Goal: Task Accomplishment & Management: Use online tool/utility

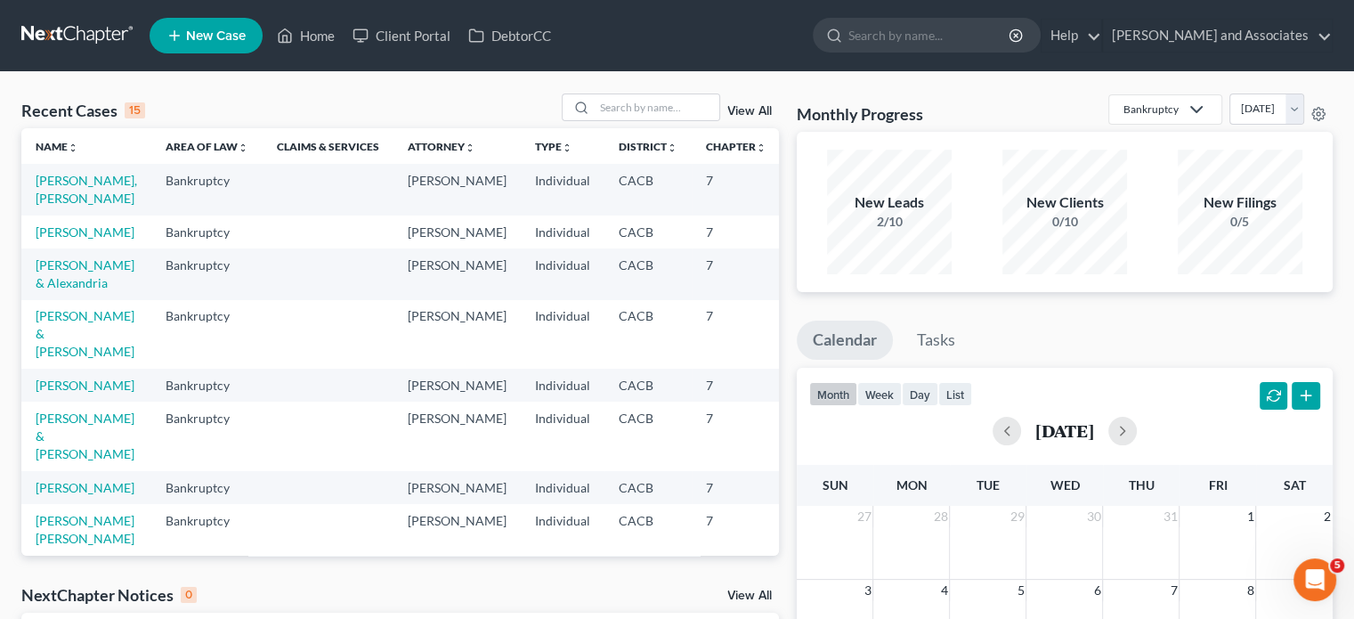
click at [77, 207] on td "[PERSON_NAME], [PERSON_NAME]" at bounding box center [86, 189] width 130 height 51
click at [77, 206] on link "[PERSON_NAME], [PERSON_NAME]" at bounding box center [86, 189] width 101 height 33
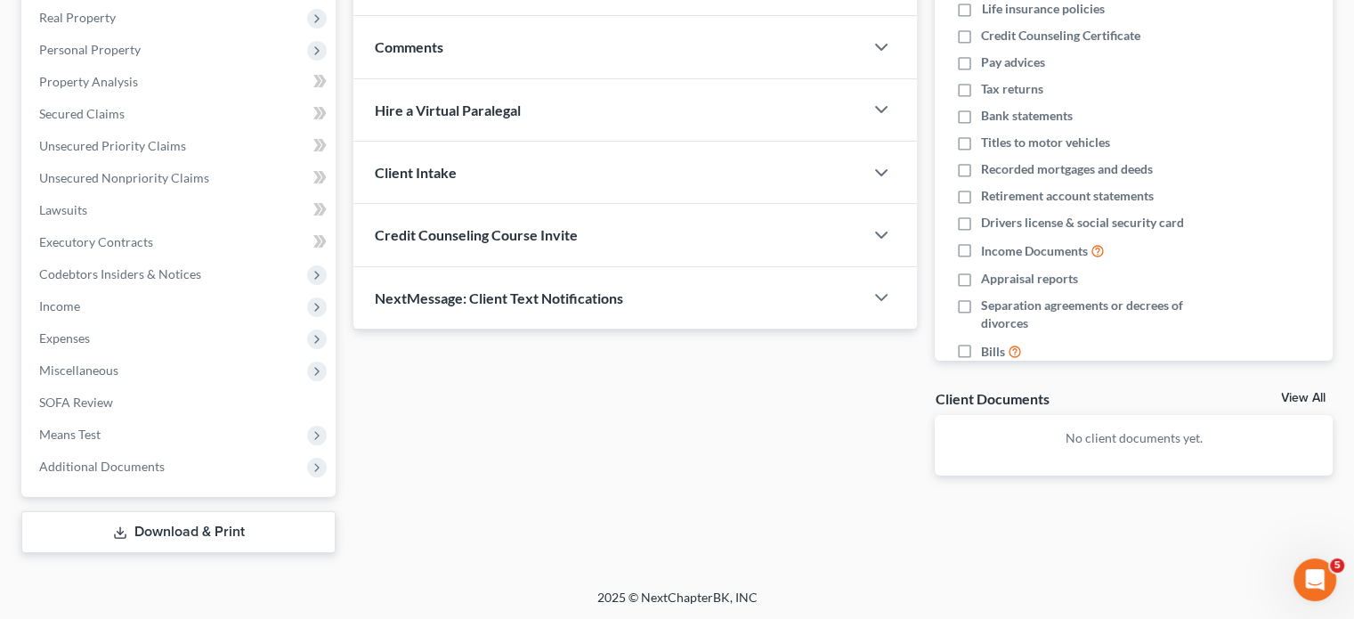
click at [222, 522] on link "Download & Print" at bounding box center [178, 532] width 314 height 42
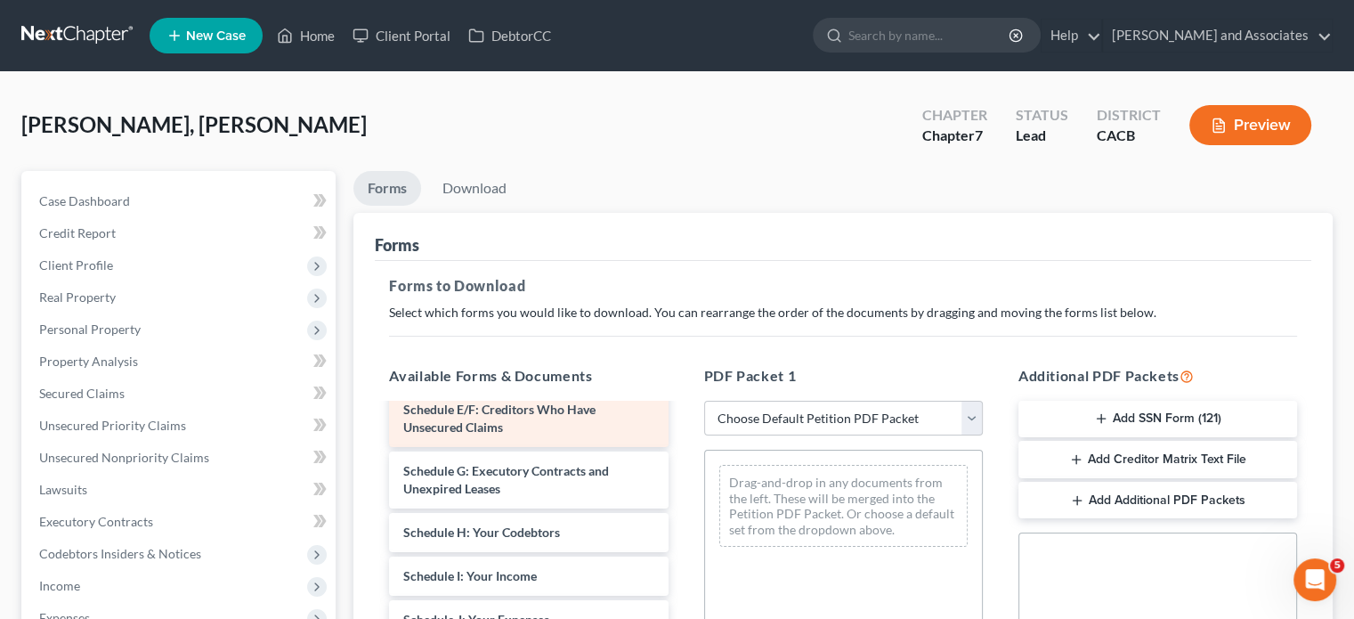
scroll to position [356, 0]
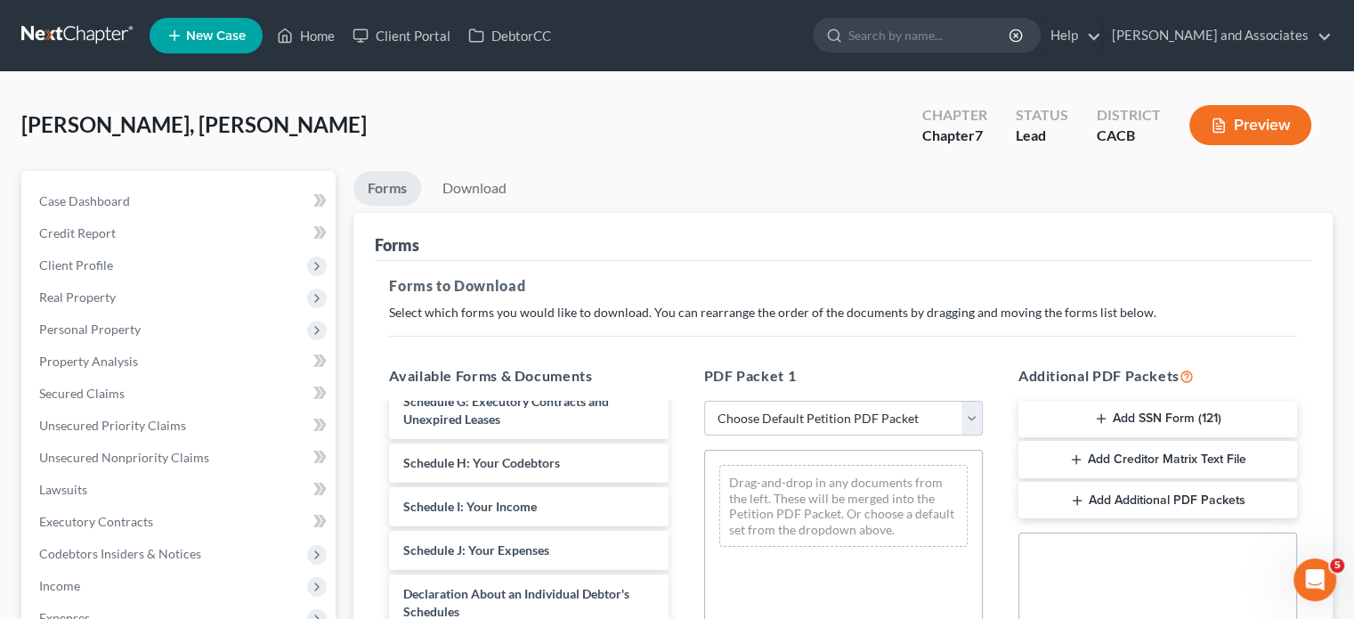
drag, startPoint x: 1221, startPoint y: 467, endPoint x: 947, endPoint y: 519, distance: 278.2
drag, startPoint x: 1091, startPoint y: 455, endPoint x: 816, endPoint y: 476, distance: 275.9
click at [1094, 443] on button "Add Creditor Matrix Text File" at bounding box center [1158, 459] width 279 height 37
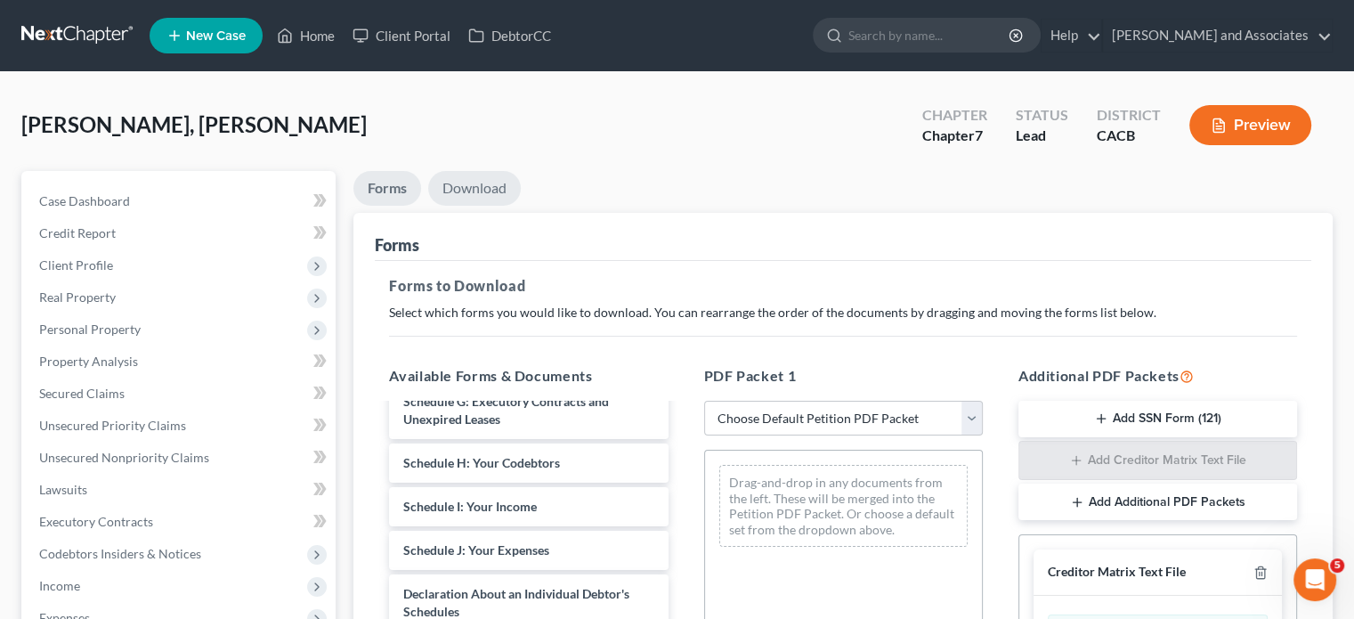
click at [442, 181] on link "Download" at bounding box center [474, 188] width 93 height 35
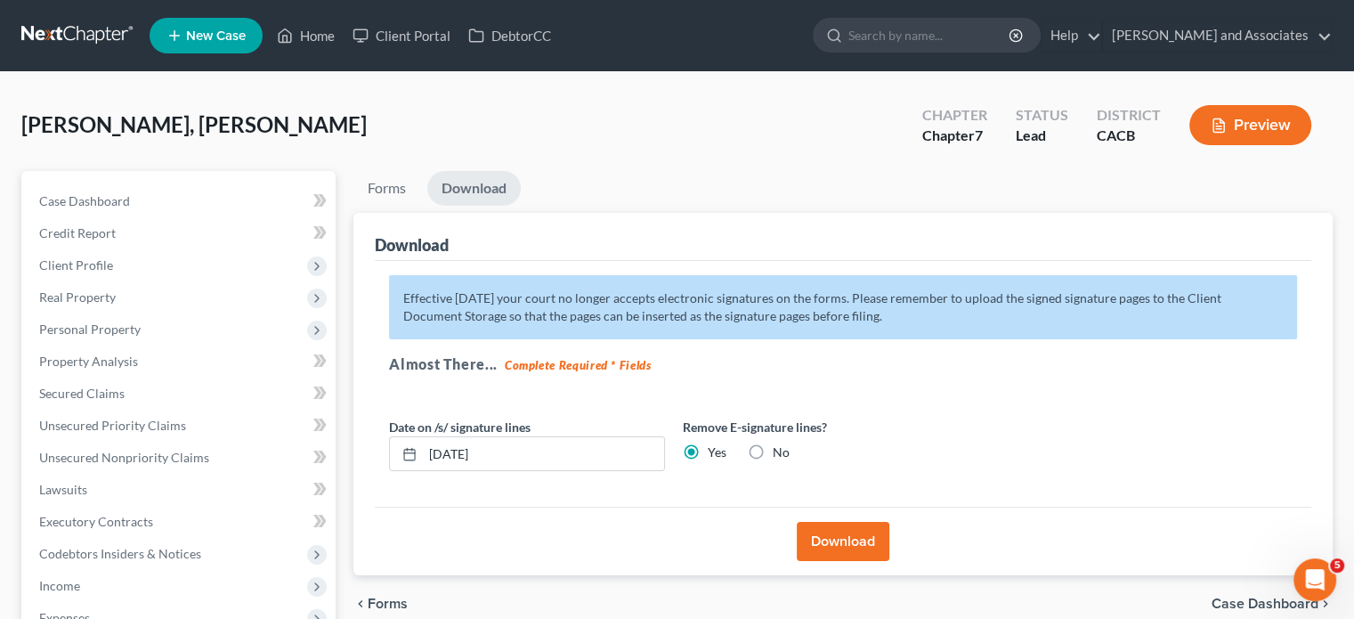
click at [816, 547] on button "Download" at bounding box center [843, 541] width 93 height 39
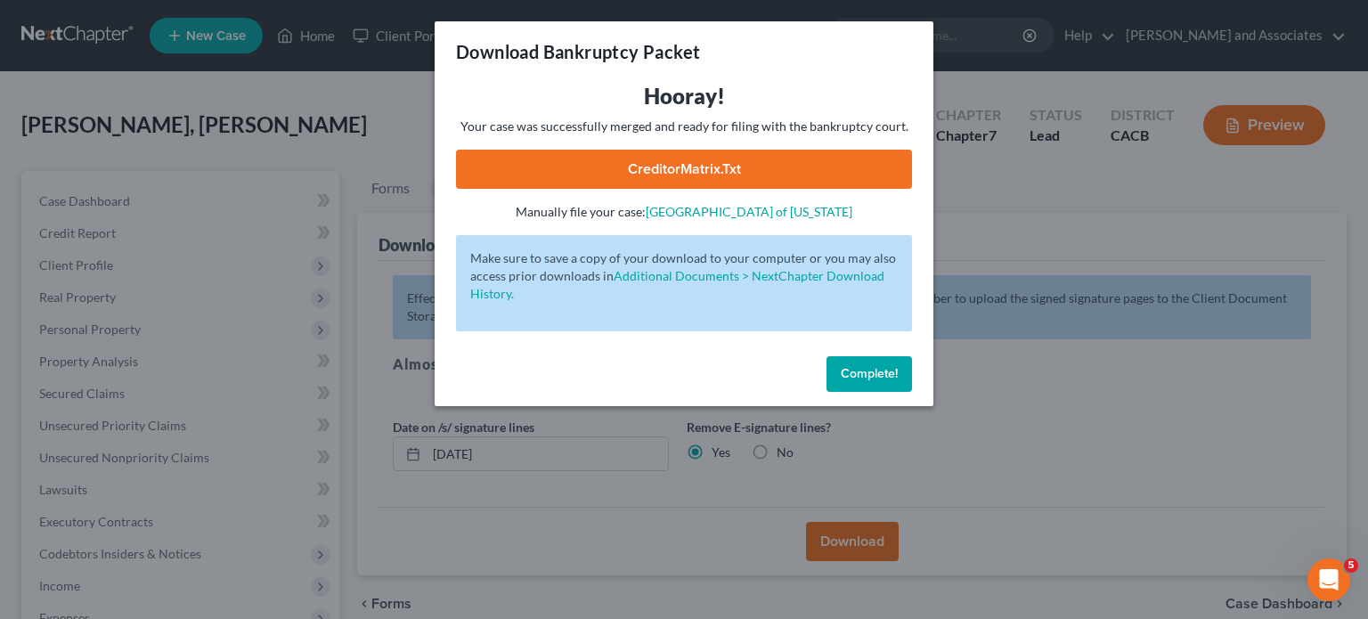
click at [665, 166] on link "CreditorMatrix.txt" at bounding box center [684, 169] width 456 height 39
click at [710, 171] on link "CreditorMatrix.txt" at bounding box center [684, 169] width 456 height 39
click at [766, 146] on div "Hooray! Your case was successfully merged and ready for filing with the bankrup…" at bounding box center [684, 151] width 456 height 139
click at [715, 165] on link "CreditorMatrix.txt" at bounding box center [684, 169] width 456 height 39
click at [854, 383] on button "Complete!" at bounding box center [868, 374] width 85 height 36
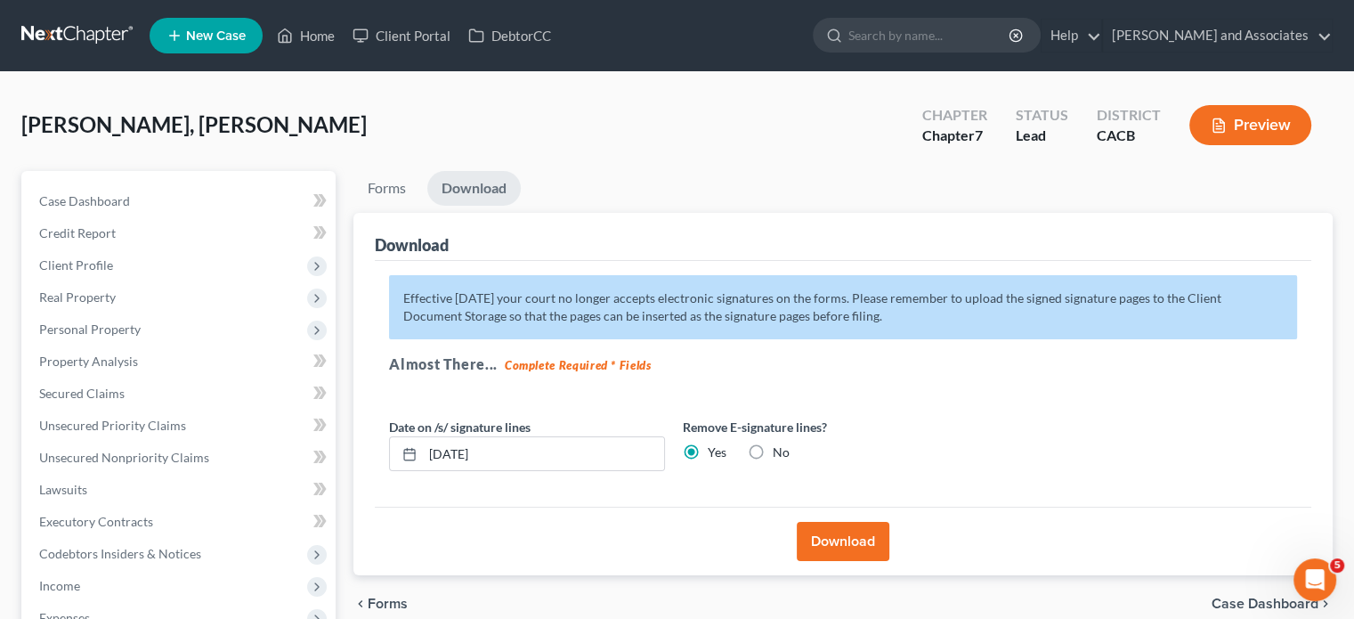
click at [38, 31] on link at bounding box center [78, 36] width 114 height 32
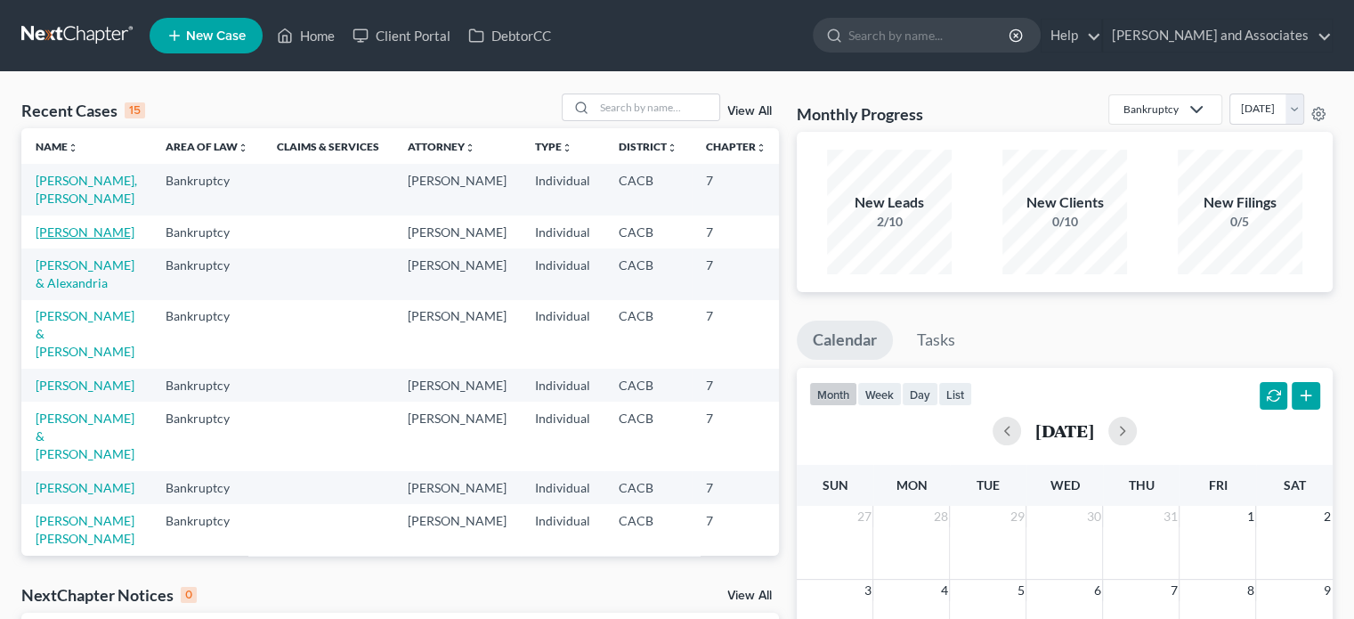
click at [61, 240] on link "[PERSON_NAME]" at bounding box center [85, 231] width 99 height 15
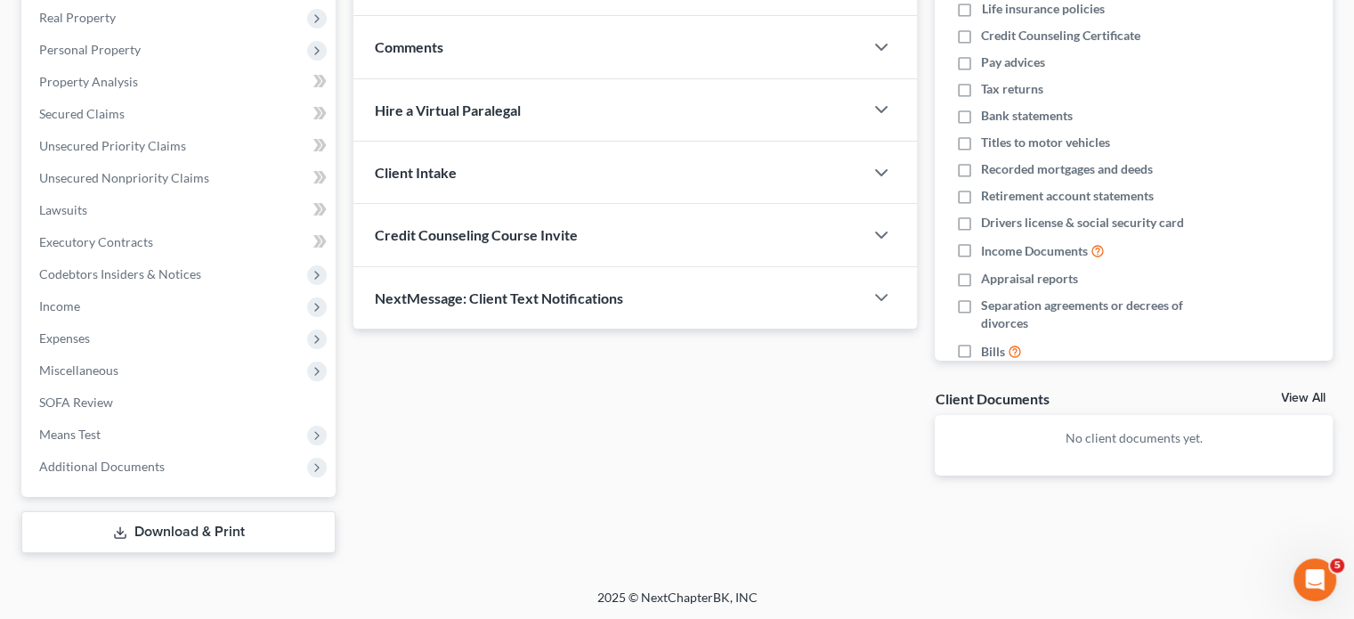
click at [202, 530] on link "Download & Print" at bounding box center [178, 532] width 314 height 42
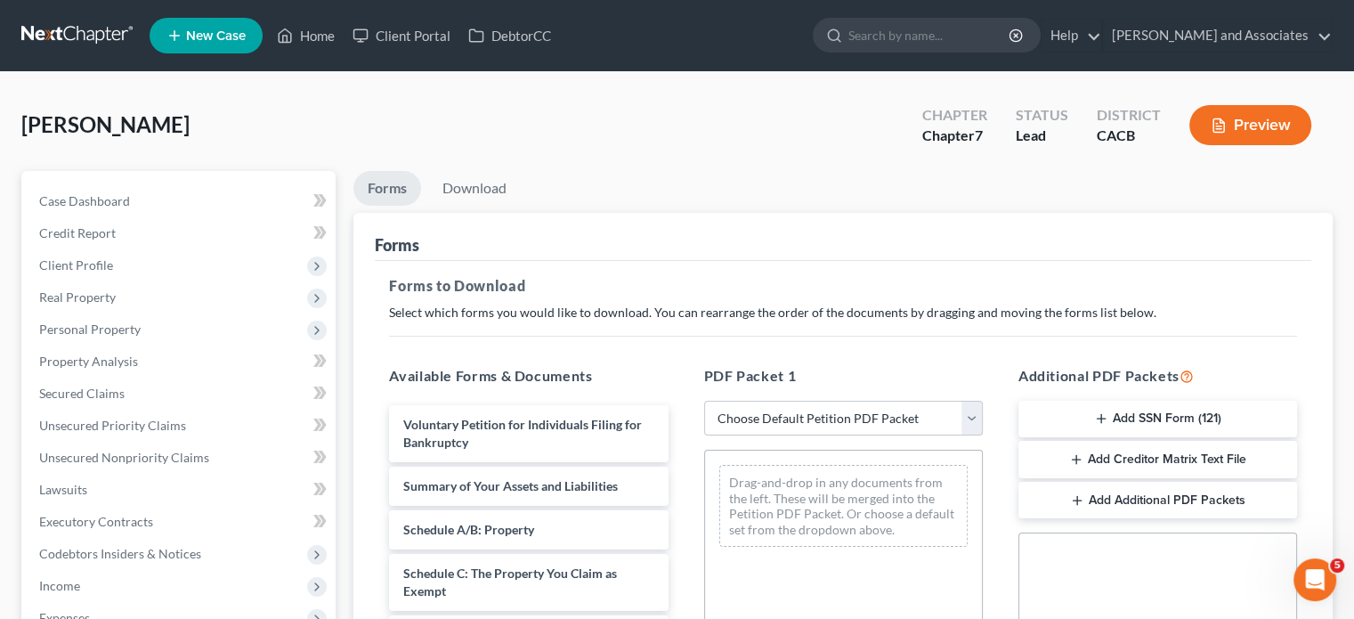
click at [1223, 463] on button "Add Creditor Matrix Text File" at bounding box center [1158, 459] width 279 height 37
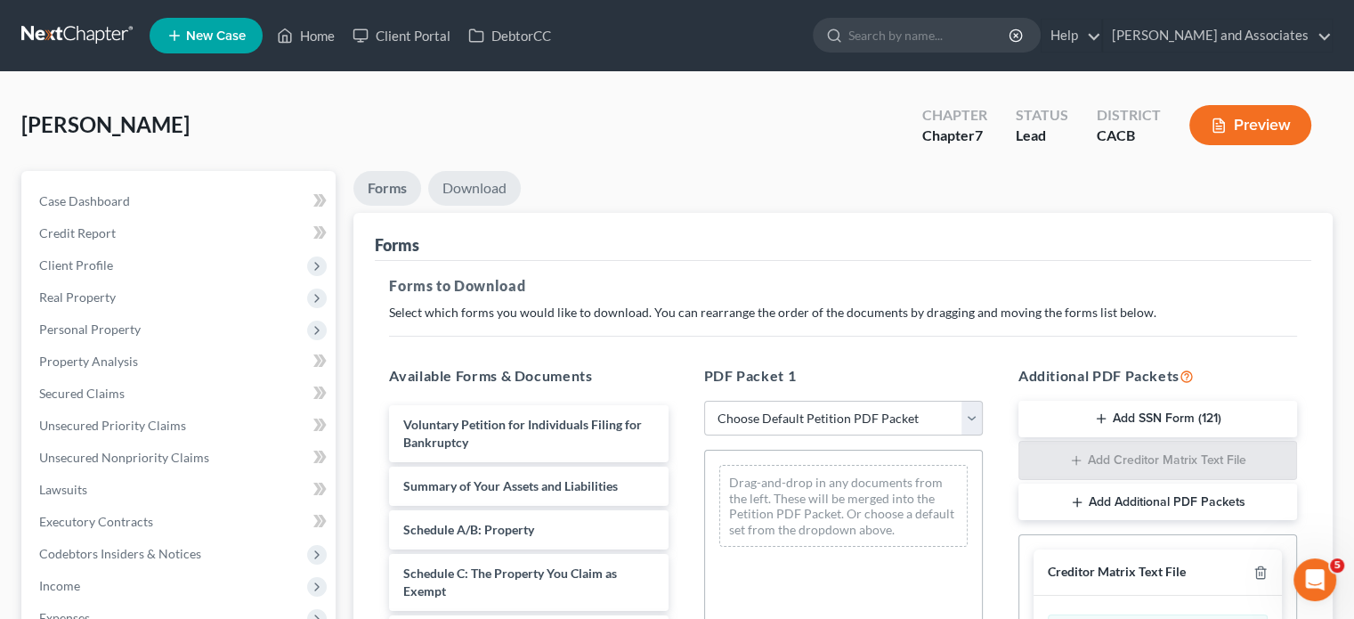
click at [470, 184] on link "Download" at bounding box center [474, 188] width 93 height 35
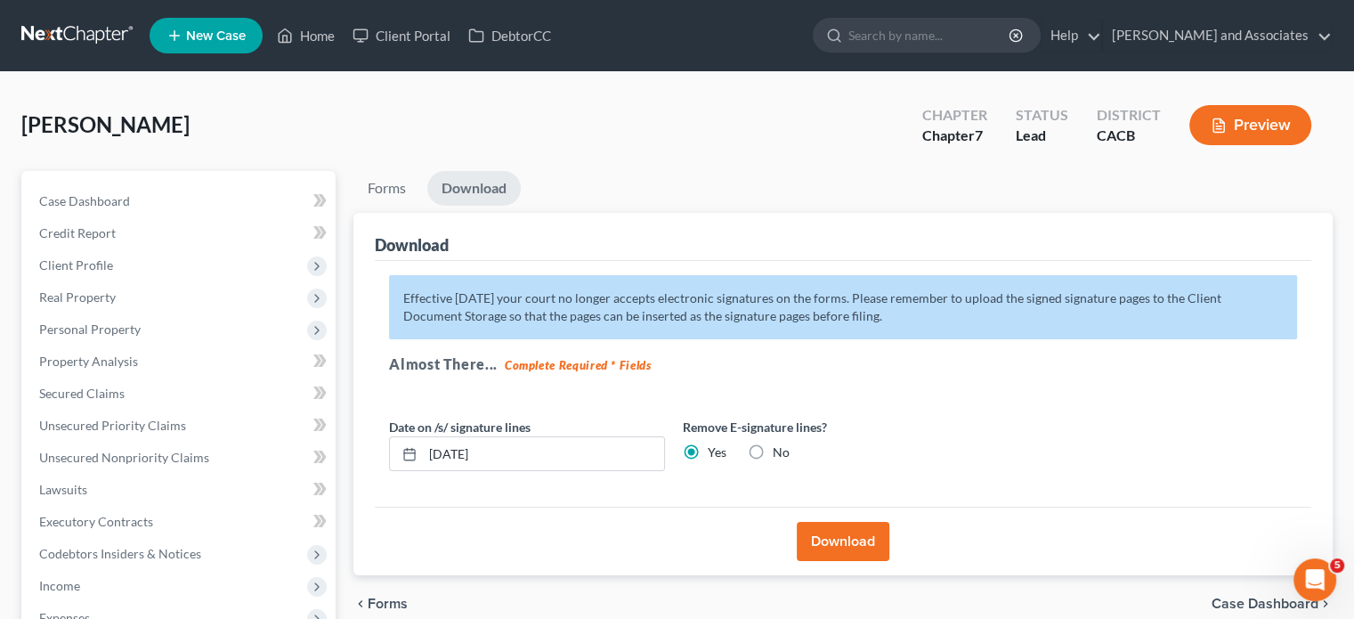
click at [854, 541] on button "Download" at bounding box center [843, 541] width 93 height 39
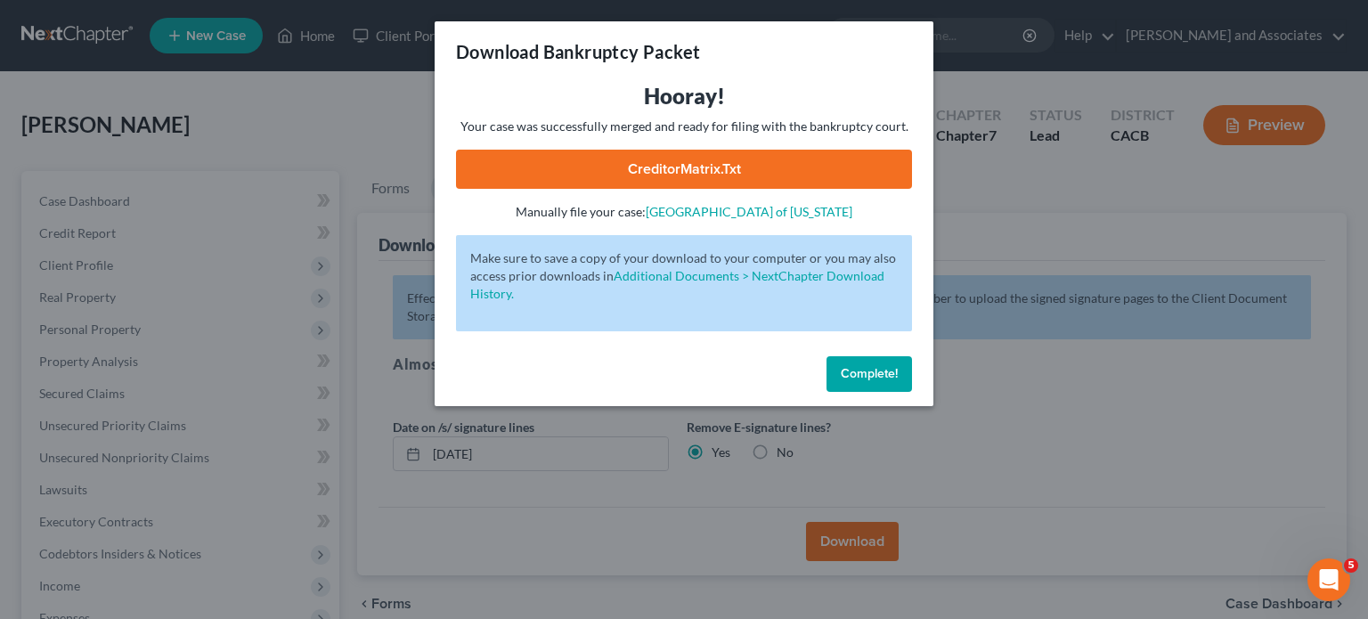
click at [791, 169] on link "CreditorMatrix.txt" at bounding box center [684, 169] width 456 height 39
click at [862, 365] on button "Complete!" at bounding box center [868, 374] width 85 height 36
